Goal: Find specific page/section: Find specific page/section

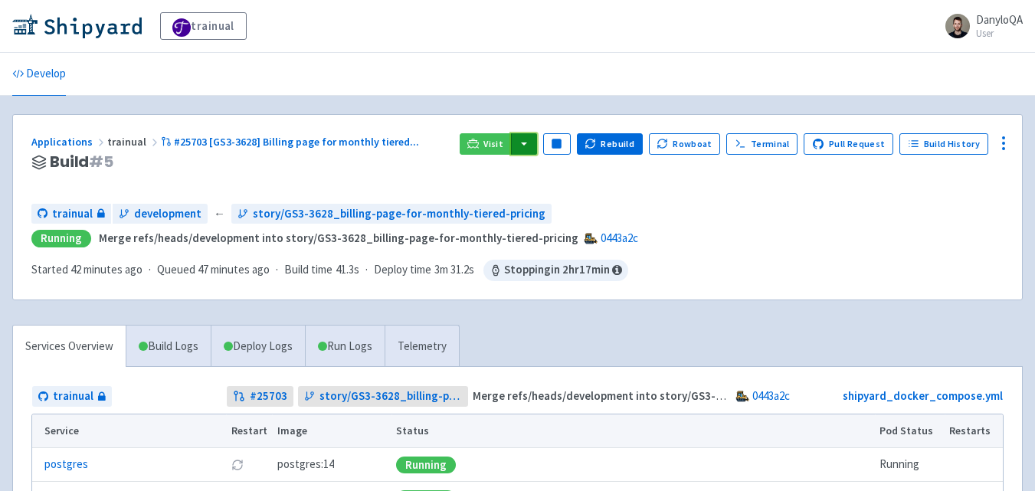
click at [533, 145] on button "button" at bounding box center [524, 143] width 26 height 21
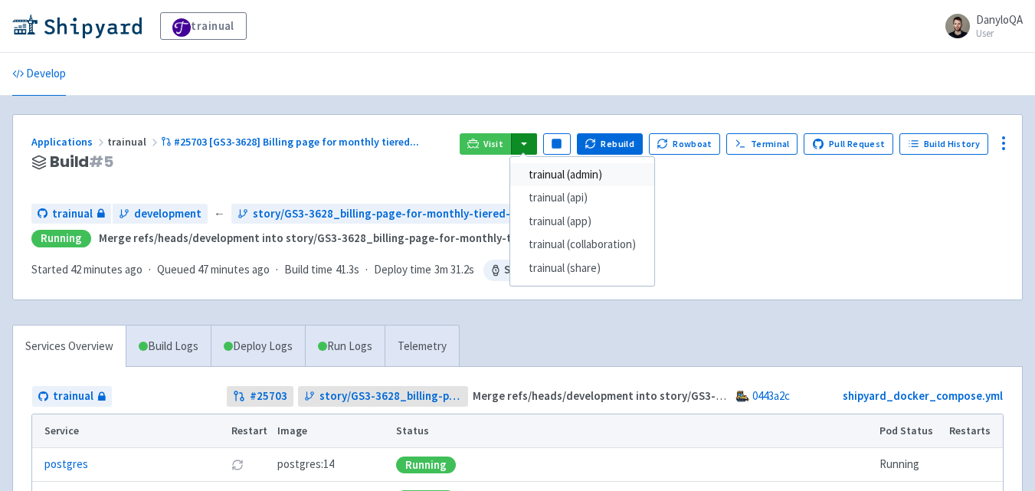
click at [592, 172] on link "trainual (admin)" at bounding box center [582, 175] width 144 height 24
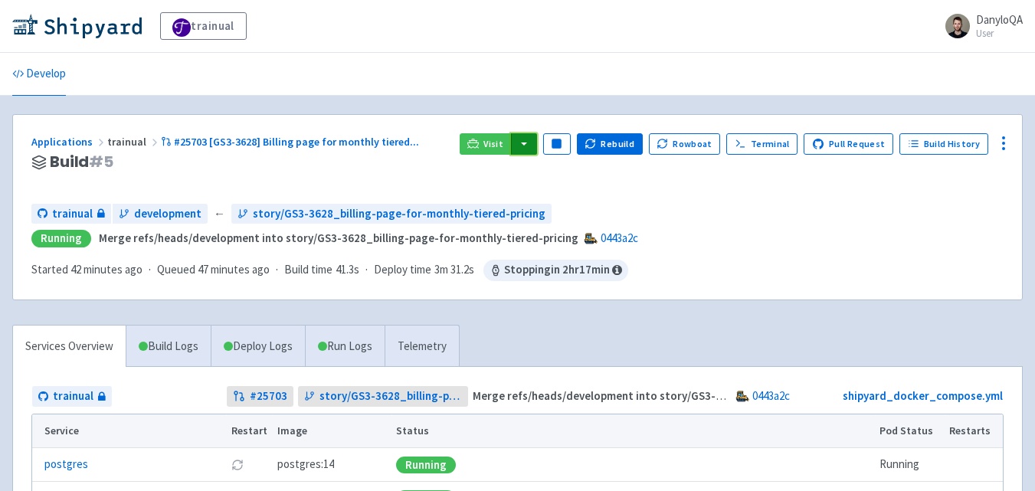
click at [528, 154] on button "button" at bounding box center [524, 143] width 26 height 21
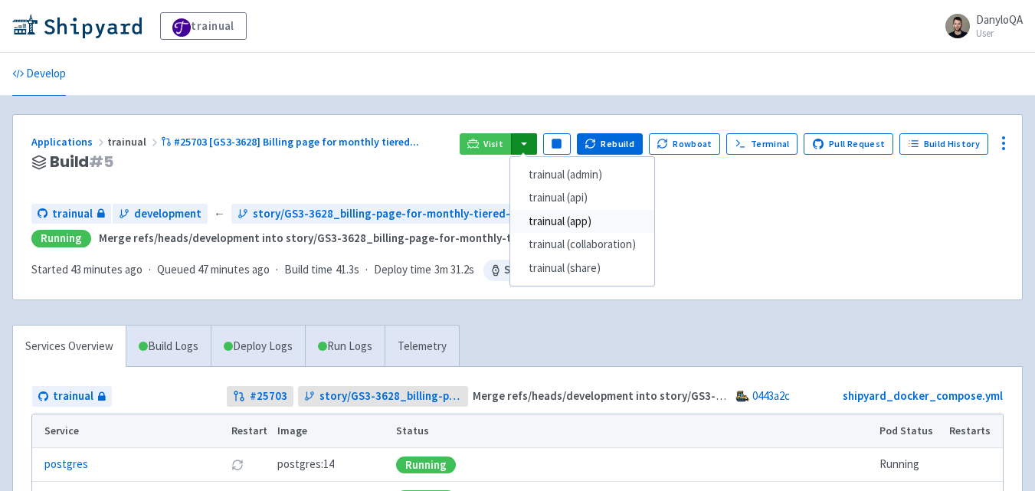
click at [587, 229] on link "trainual (app)" at bounding box center [582, 222] width 144 height 24
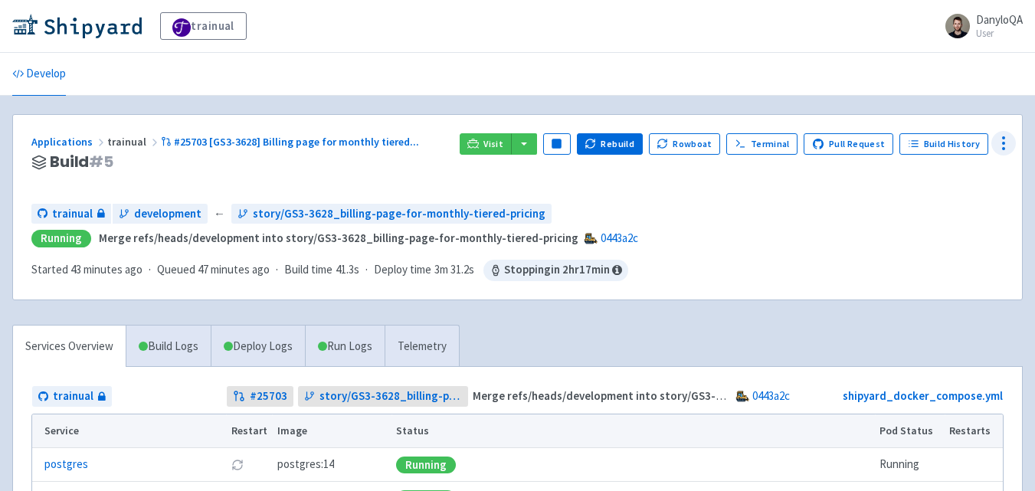
click at [1004, 150] on icon at bounding box center [1004, 143] width 18 height 18
click at [925, 259] on span "Env Vars" at bounding box center [915, 259] width 41 height 21
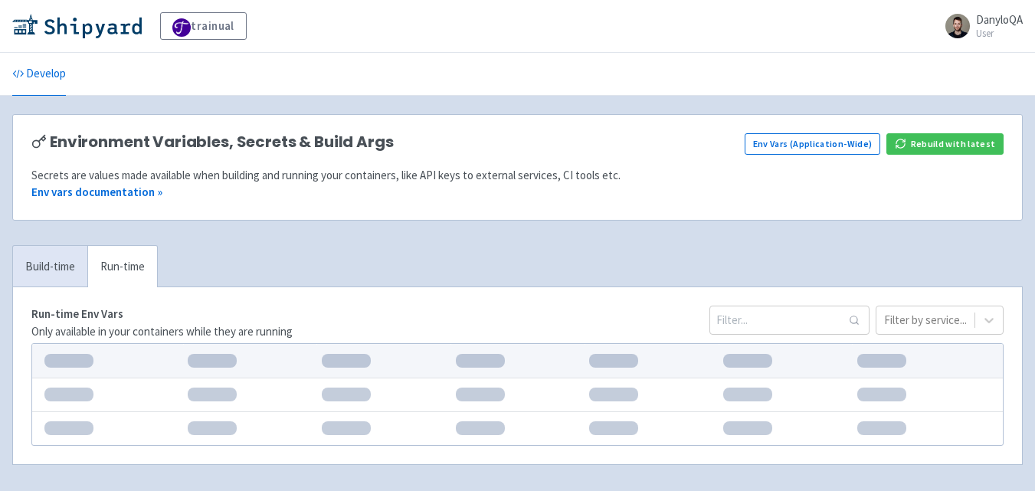
click at [763, 320] on div "Run-time Env Vars Only available in your containers while they are running Filt…" at bounding box center [517, 375] width 1009 height 177
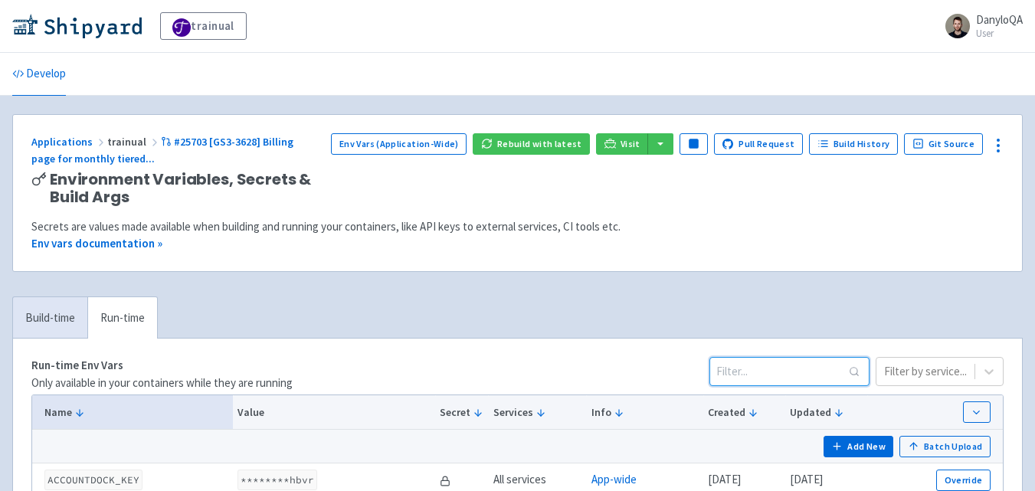
click at [756, 370] on input at bounding box center [790, 371] width 160 height 29
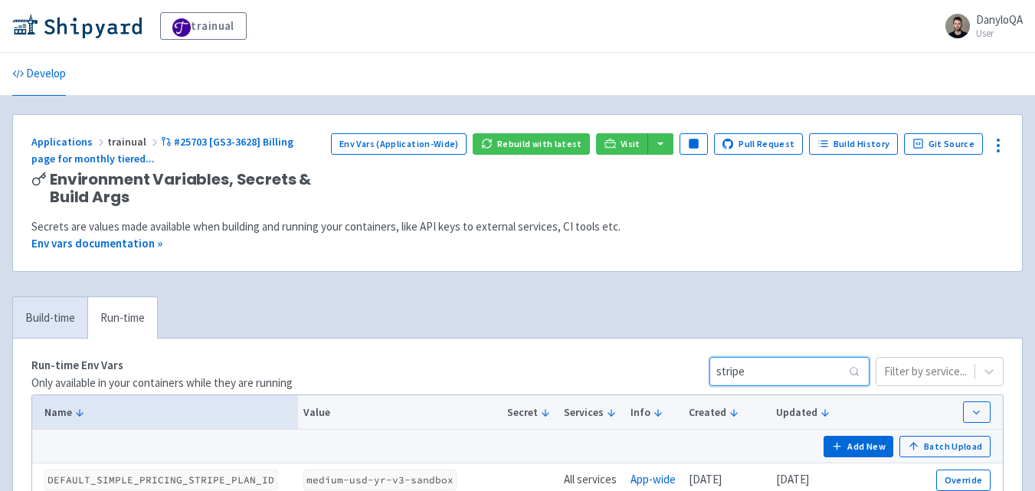
scroll to position [179, 0]
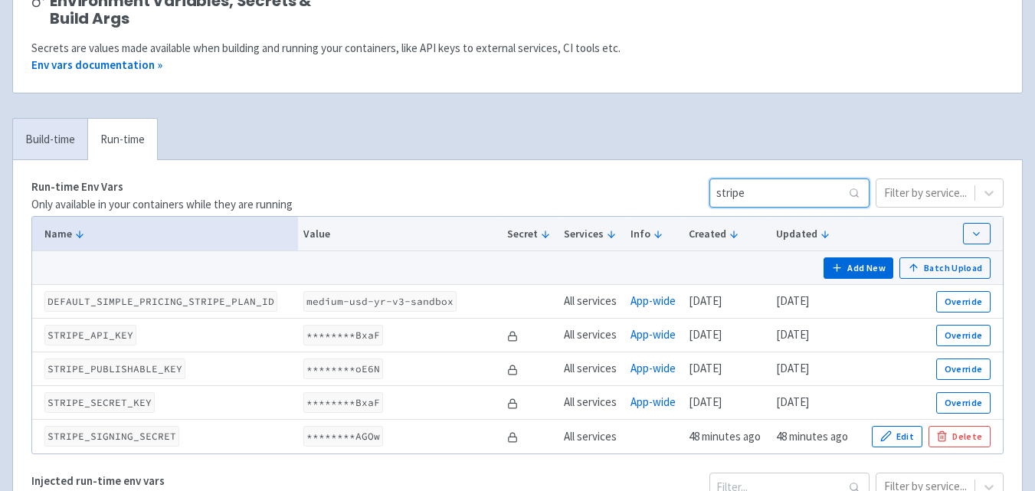
type input "stripe"
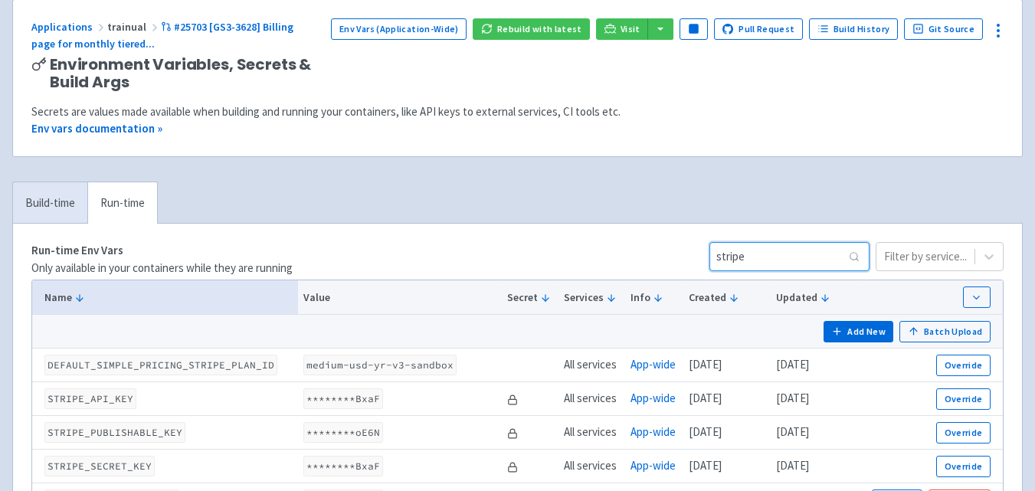
scroll to position [0, 0]
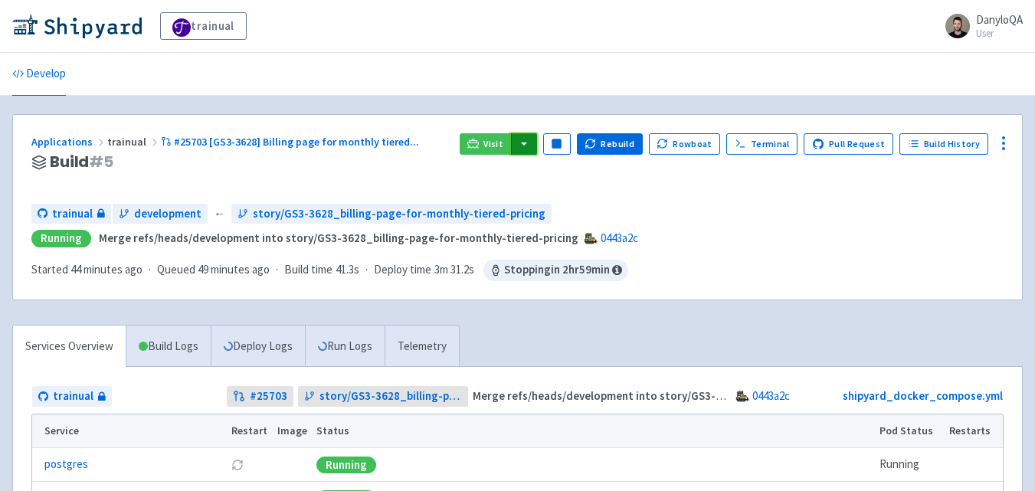
click at [537, 148] on button "button" at bounding box center [524, 143] width 26 height 21
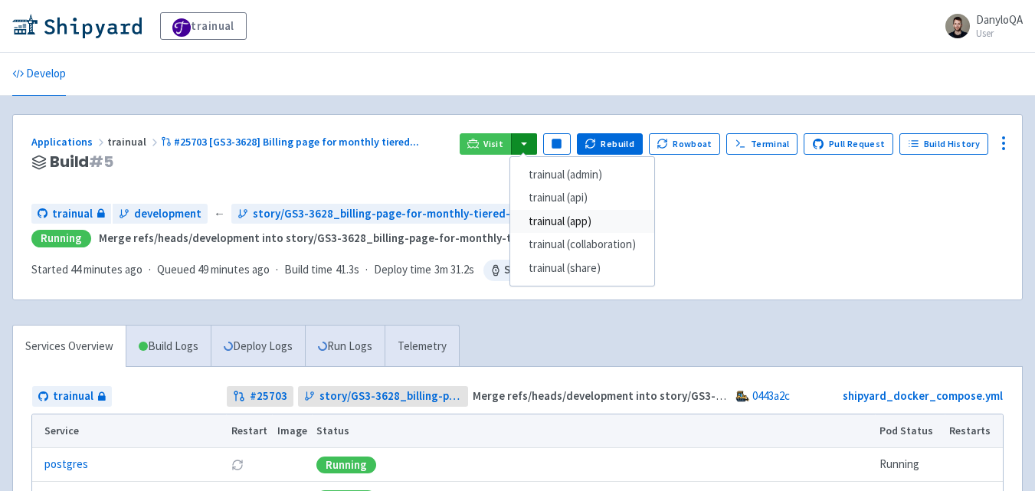
click at [570, 223] on link "trainual (app)" at bounding box center [582, 222] width 144 height 24
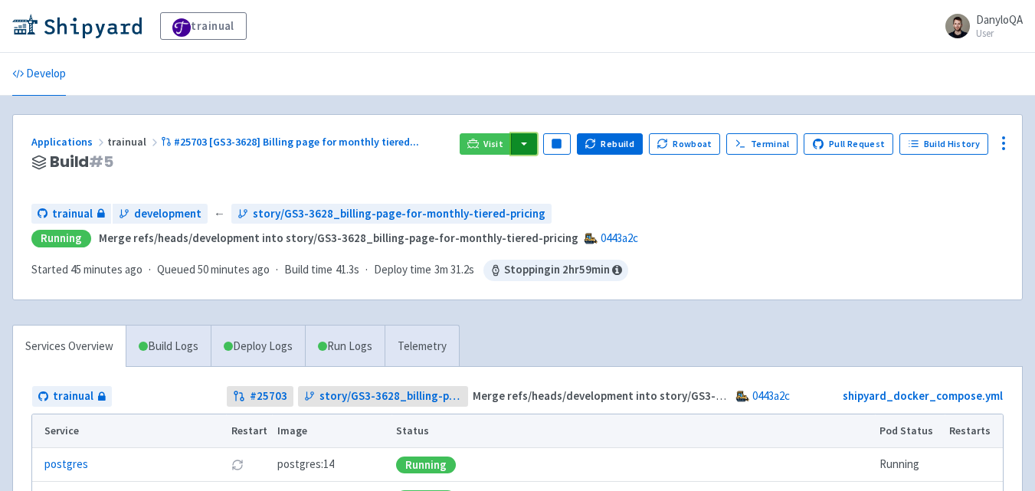
click at [533, 150] on button "button" at bounding box center [524, 143] width 26 height 21
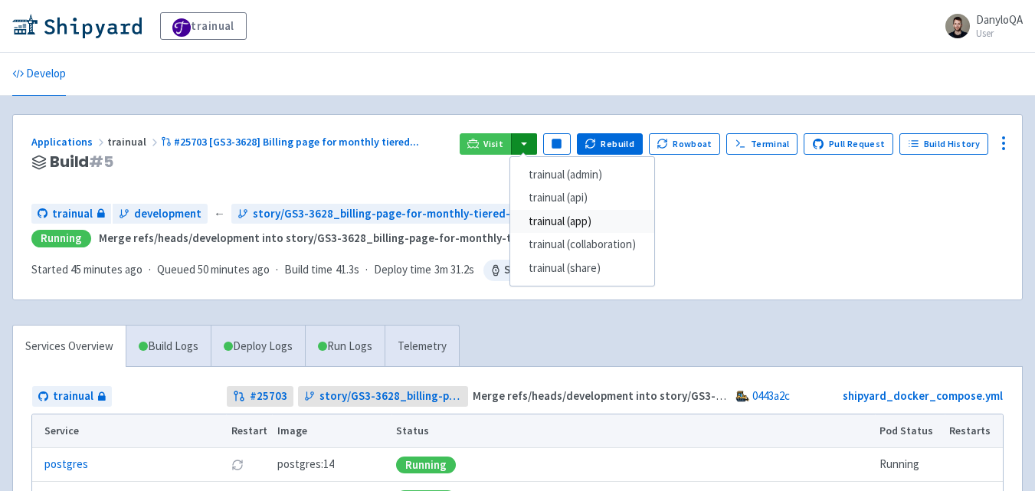
click at [558, 220] on link "trainual (app)" at bounding box center [582, 222] width 144 height 24
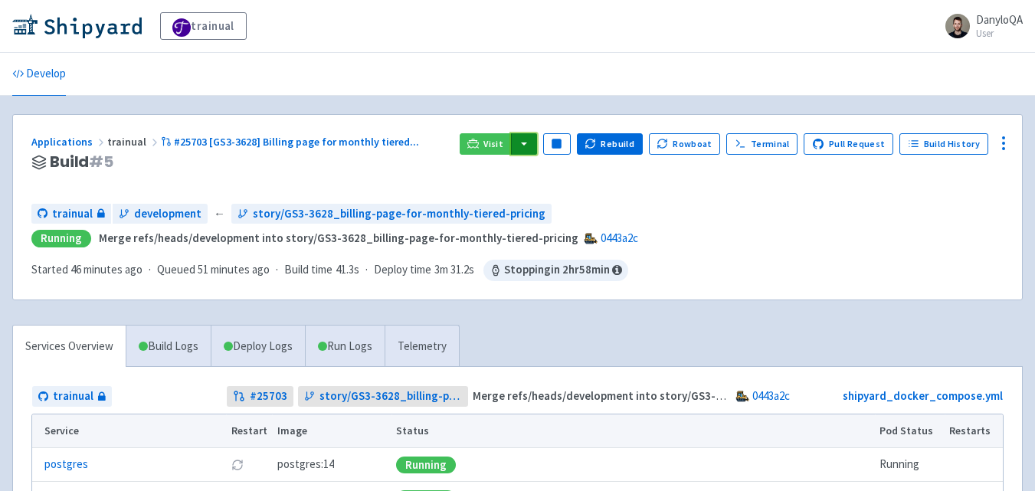
click at [533, 143] on button "button" at bounding box center [524, 143] width 26 height 21
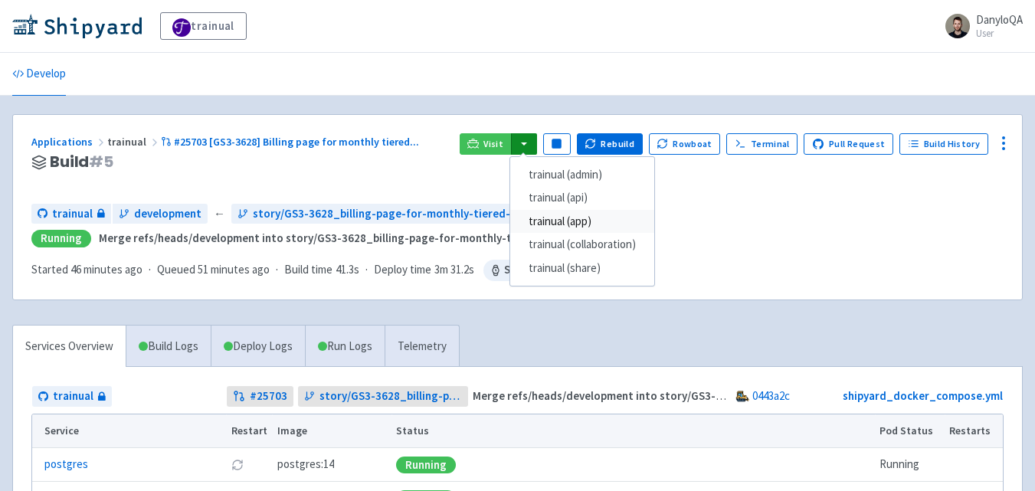
click at [574, 228] on link "trainual (app)" at bounding box center [582, 222] width 144 height 24
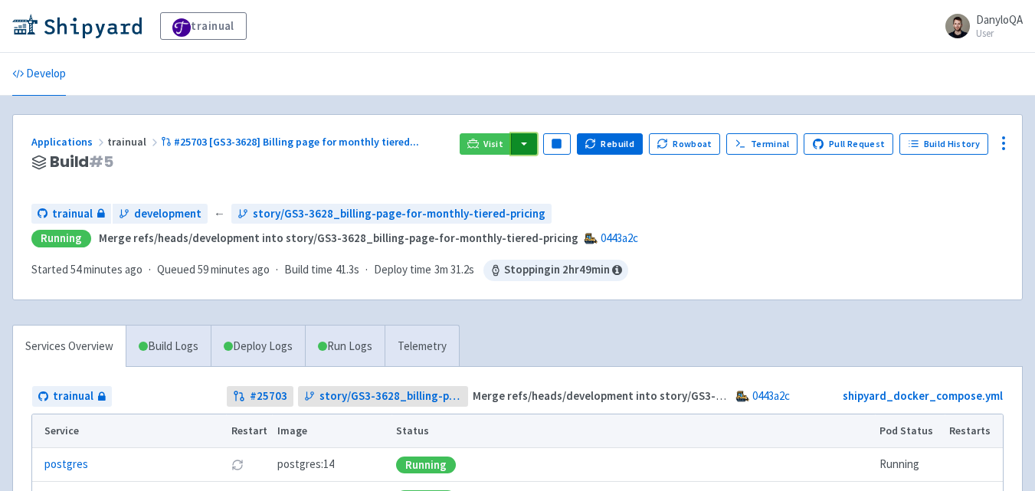
click at [530, 149] on button "button" at bounding box center [524, 143] width 26 height 21
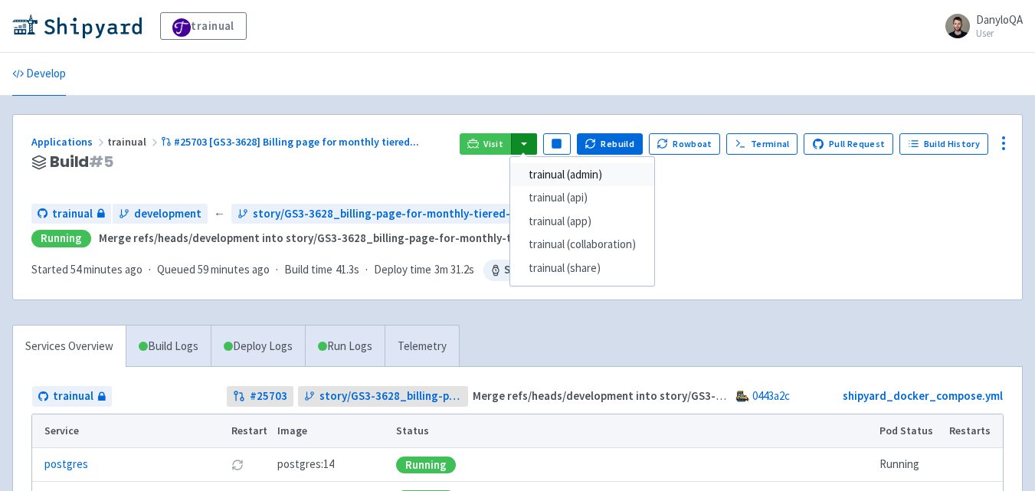
click at [589, 168] on link "trainual (admin)" at bounding box center [582, 175] width 144 height 24
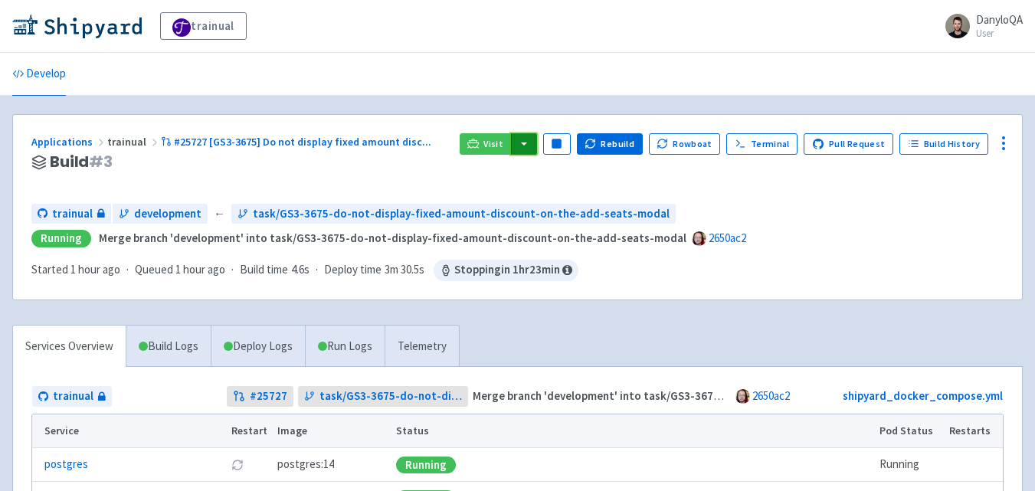
click at [537, 143] on button "button" at bounding box center [524, 143] width 26 height 21
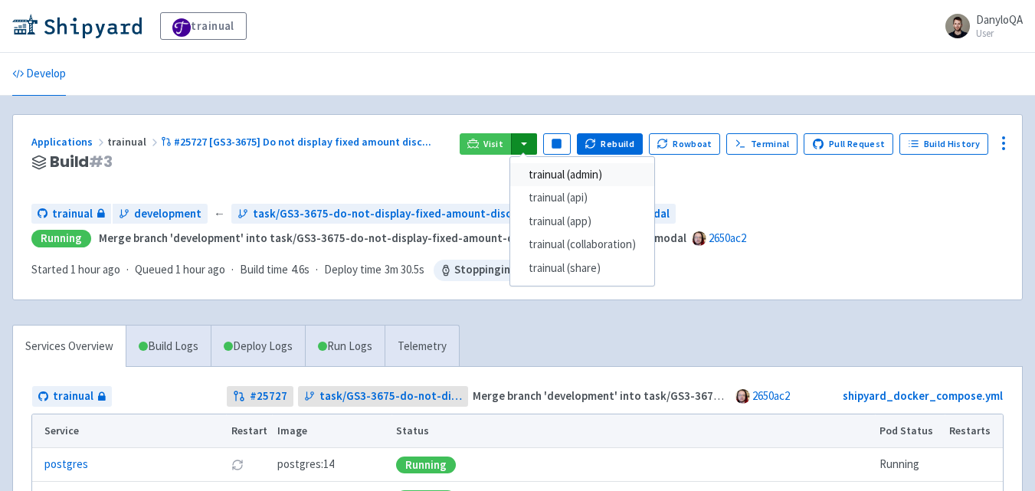
click at [578, 176] on link "trainual (admin)" at bounding box center [582, 175] width 144 height 24
